Goal: Task Accomplishment & Management: Use online tool/utility

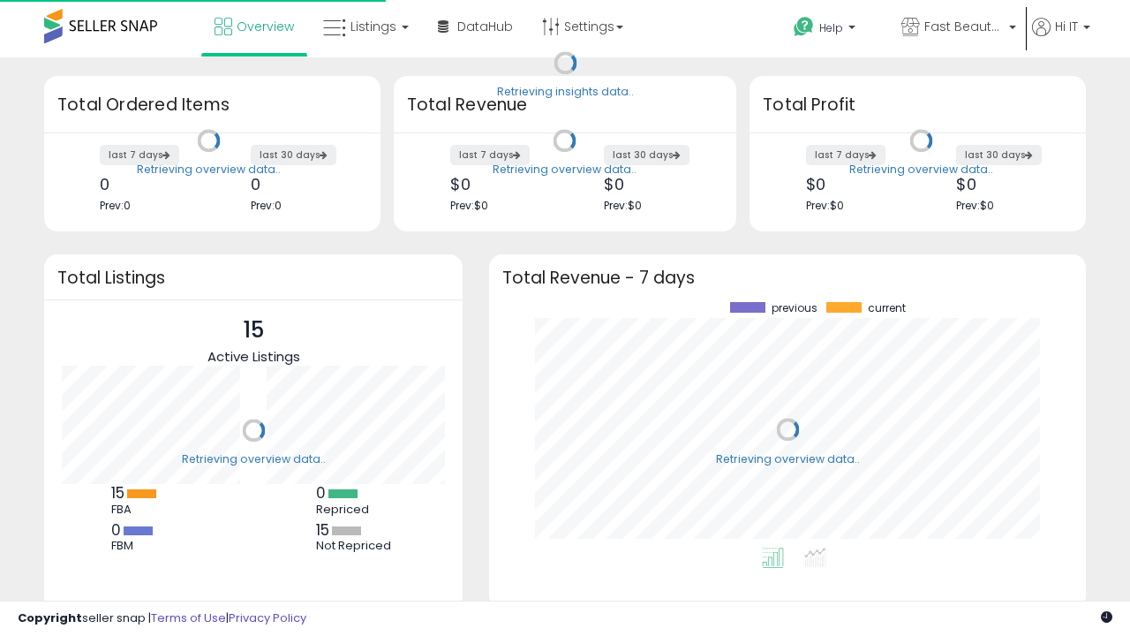
scroll to position [245, 562]
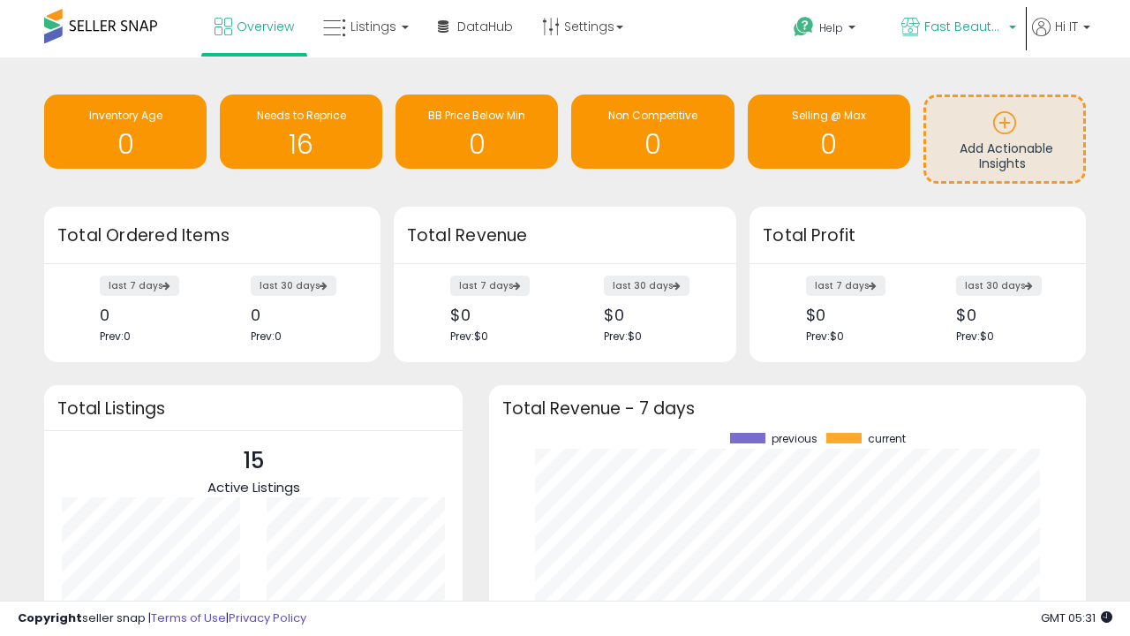
click at [957, 28] on span "Fast Beauty ([GEOGRAPHIC_DATA])" at bounding box center [964, 27] width 79 height 18
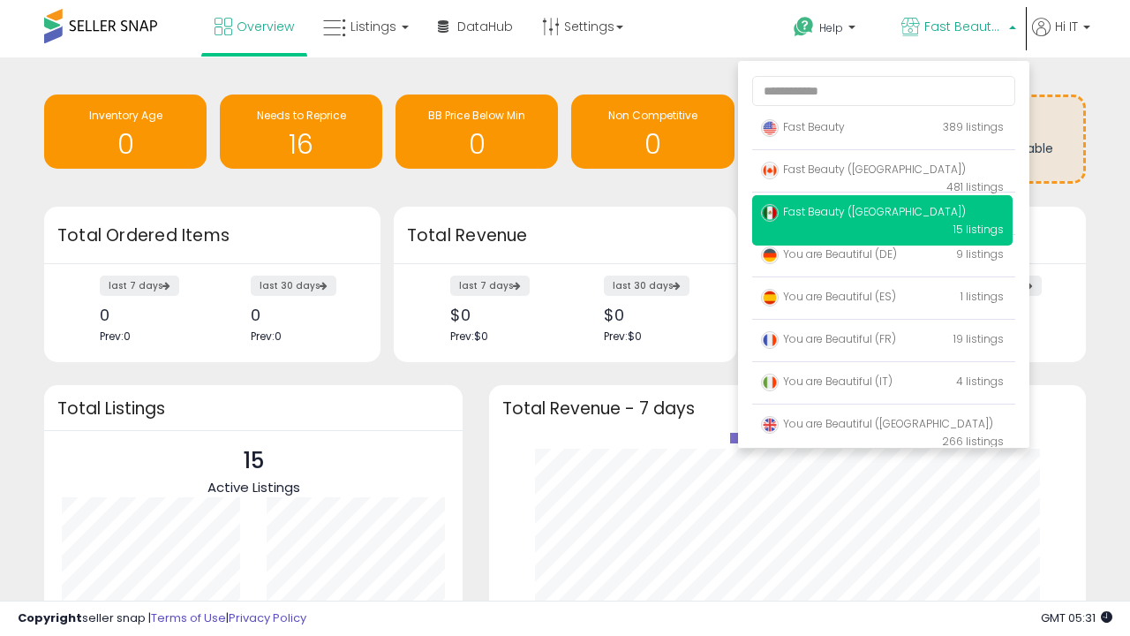
click at [882, 172] on span "Fast Beauty ([GEOGRAPHIC_DATA])" at bounding box center [863, 169] width 205 height 15
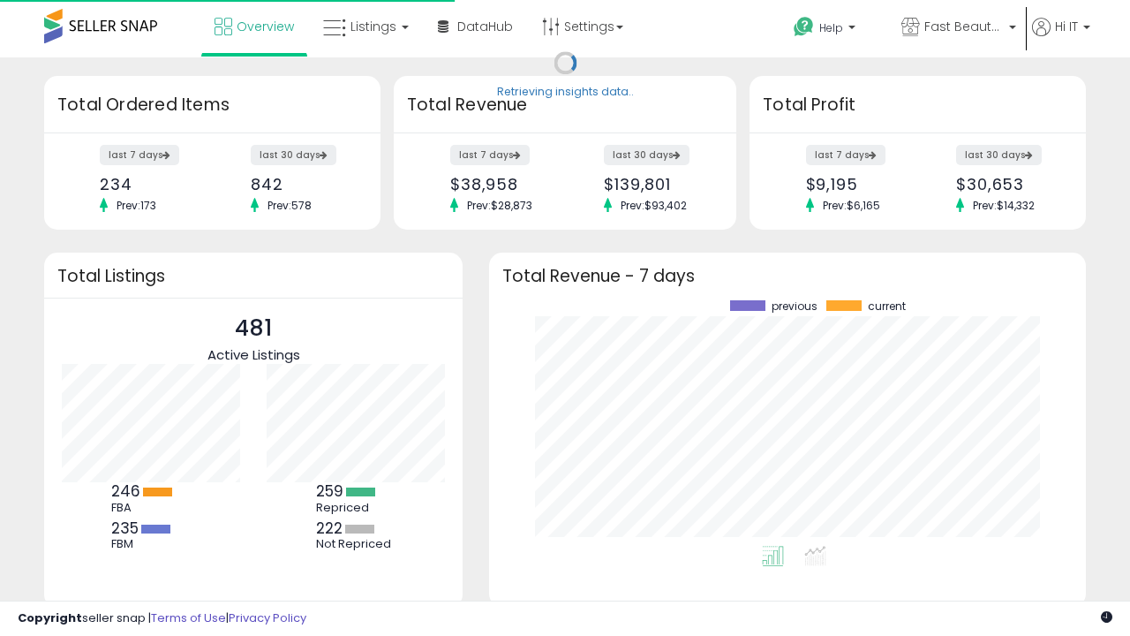
scroll to position [245, 562]
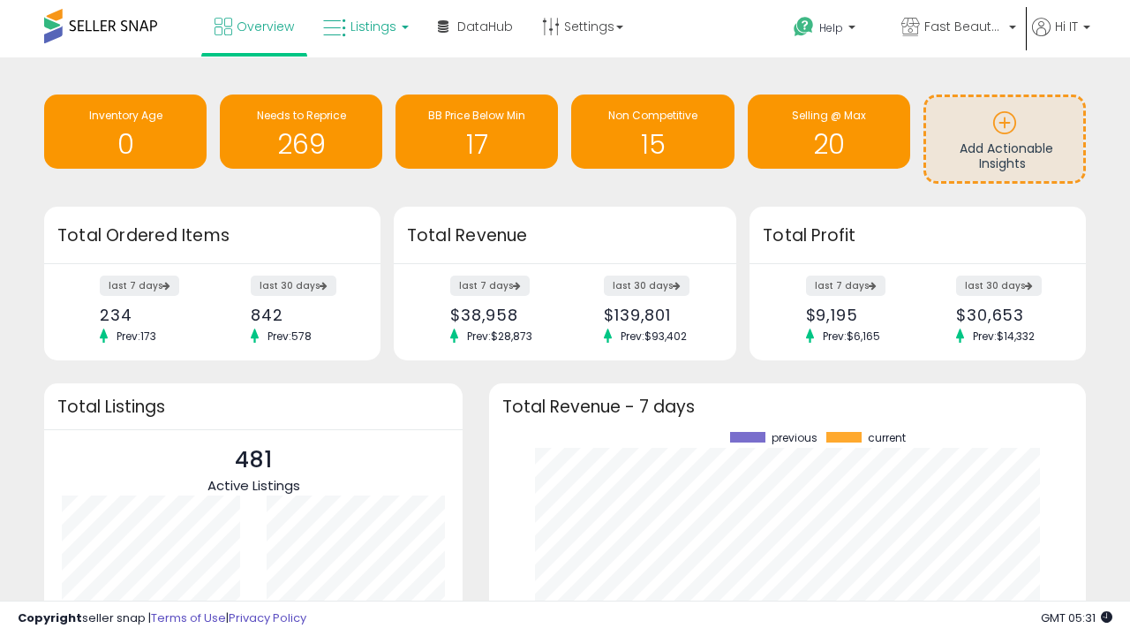
click at [364, 26] on span "Listings" at bounding box center [374, 27] width 46 height 18
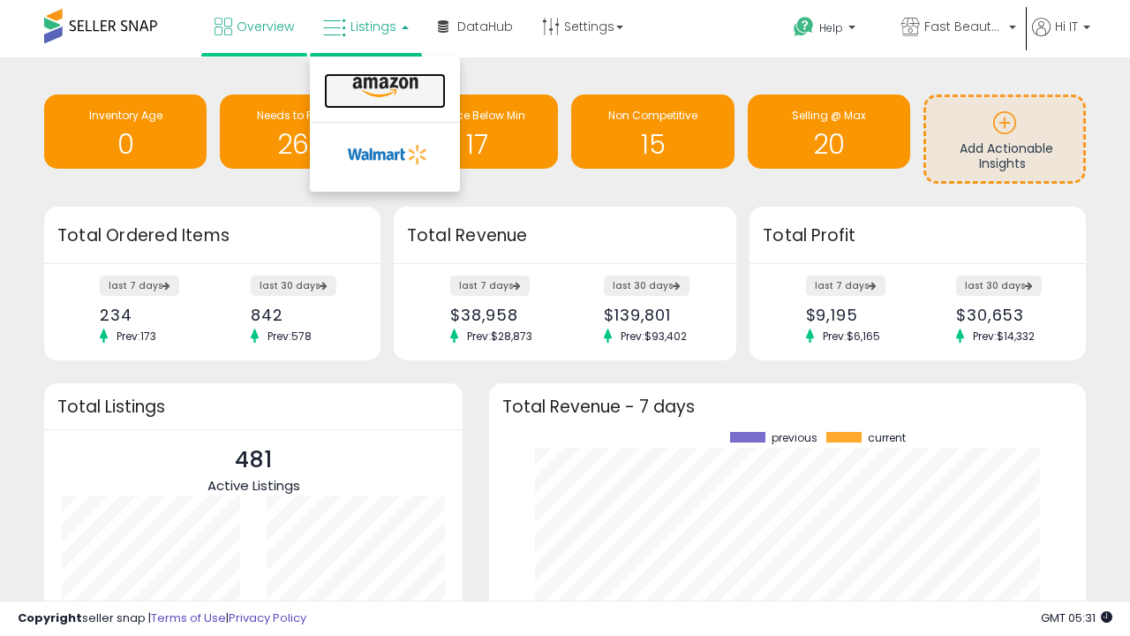
click at [383, 87] on icon at bounding box center [385, 87] width 77 height 23
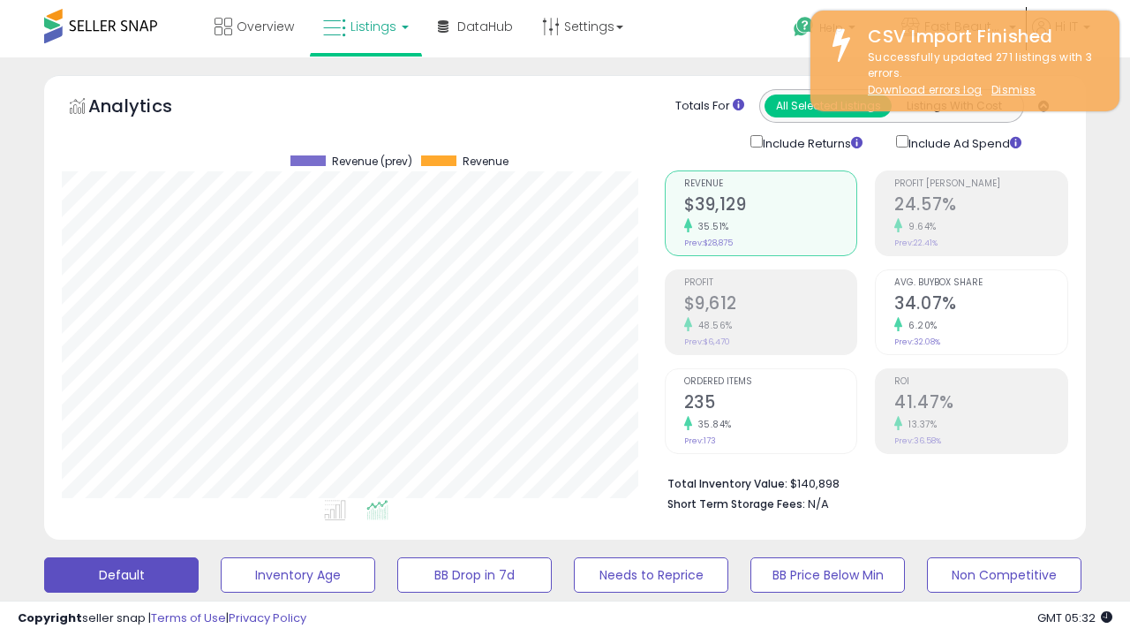
scroll to position [480, 0]
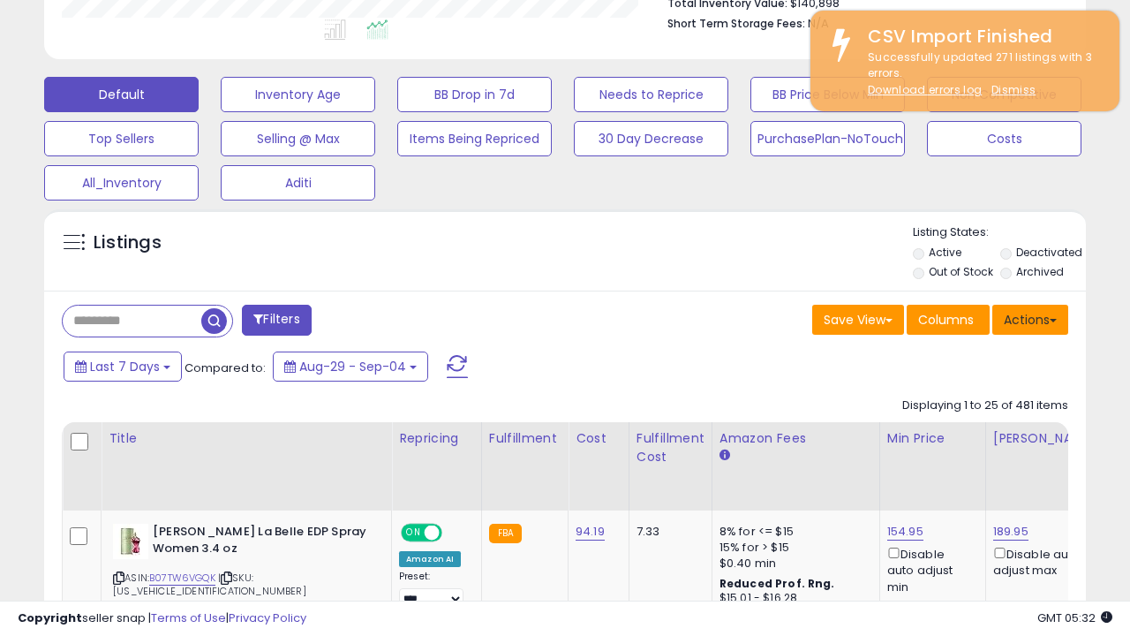
click at [1031, 318] on button "Actions" at bounding box center [1031, 320] width 76 height 30
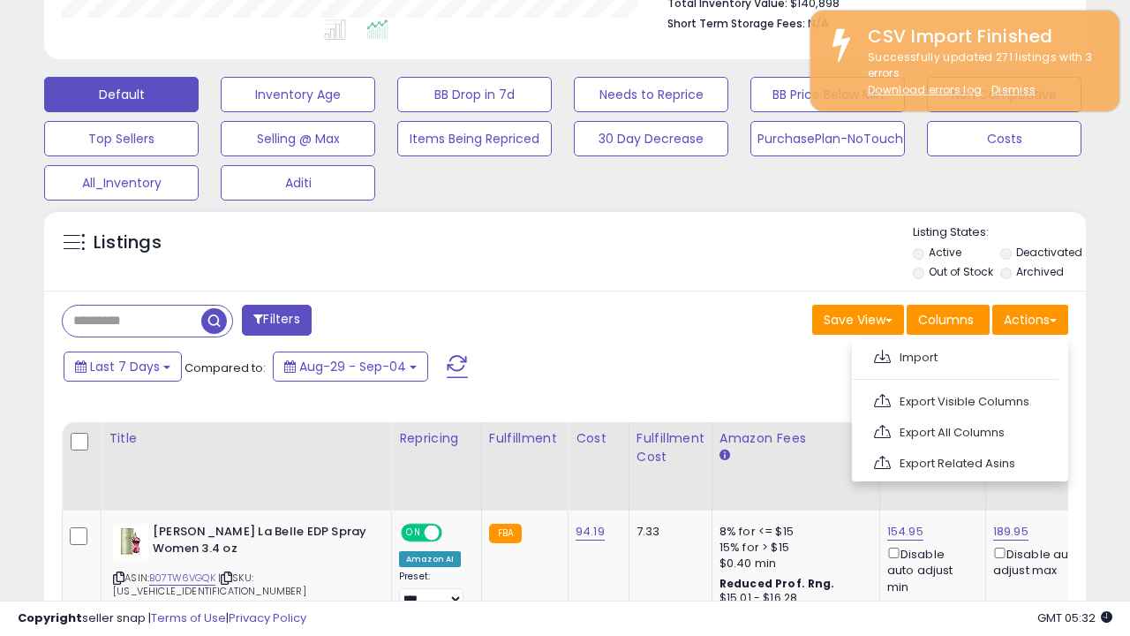
click at [882, 354] on span at bounding box center [882, 356] width 17 height 13
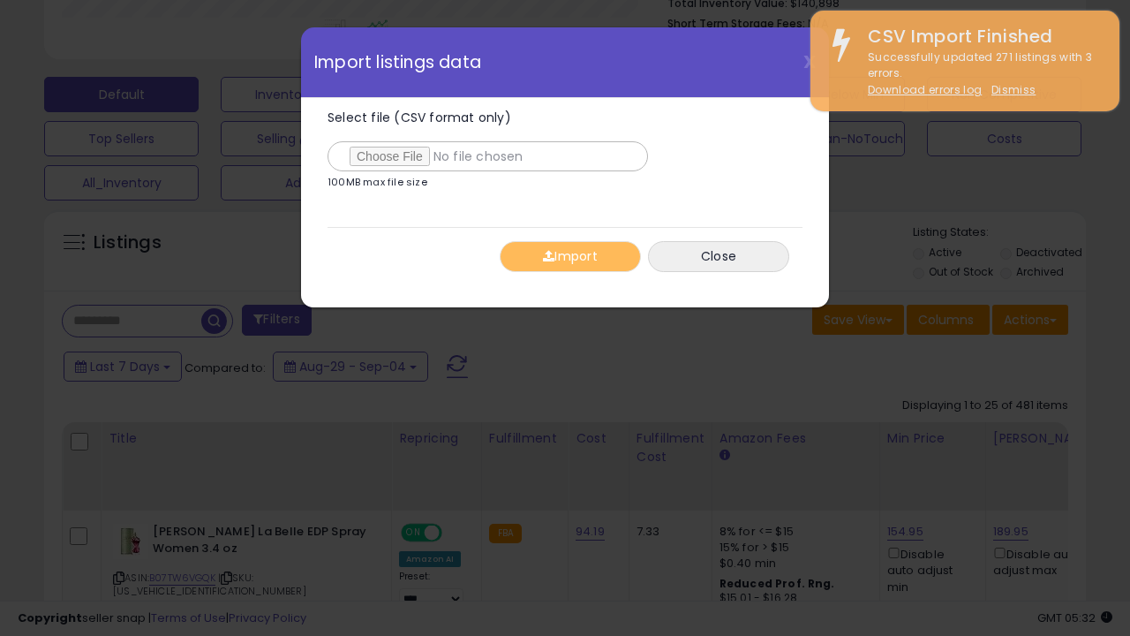
type input "**********"
click at [570, 256] on button "Import" at bounding box center [570, 256] width 141 height 31
